Goal: Understand process/instructions

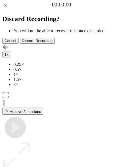
scroll to position [50, 0]
